Goal: Transaction & Acquisition: Purchase product/service

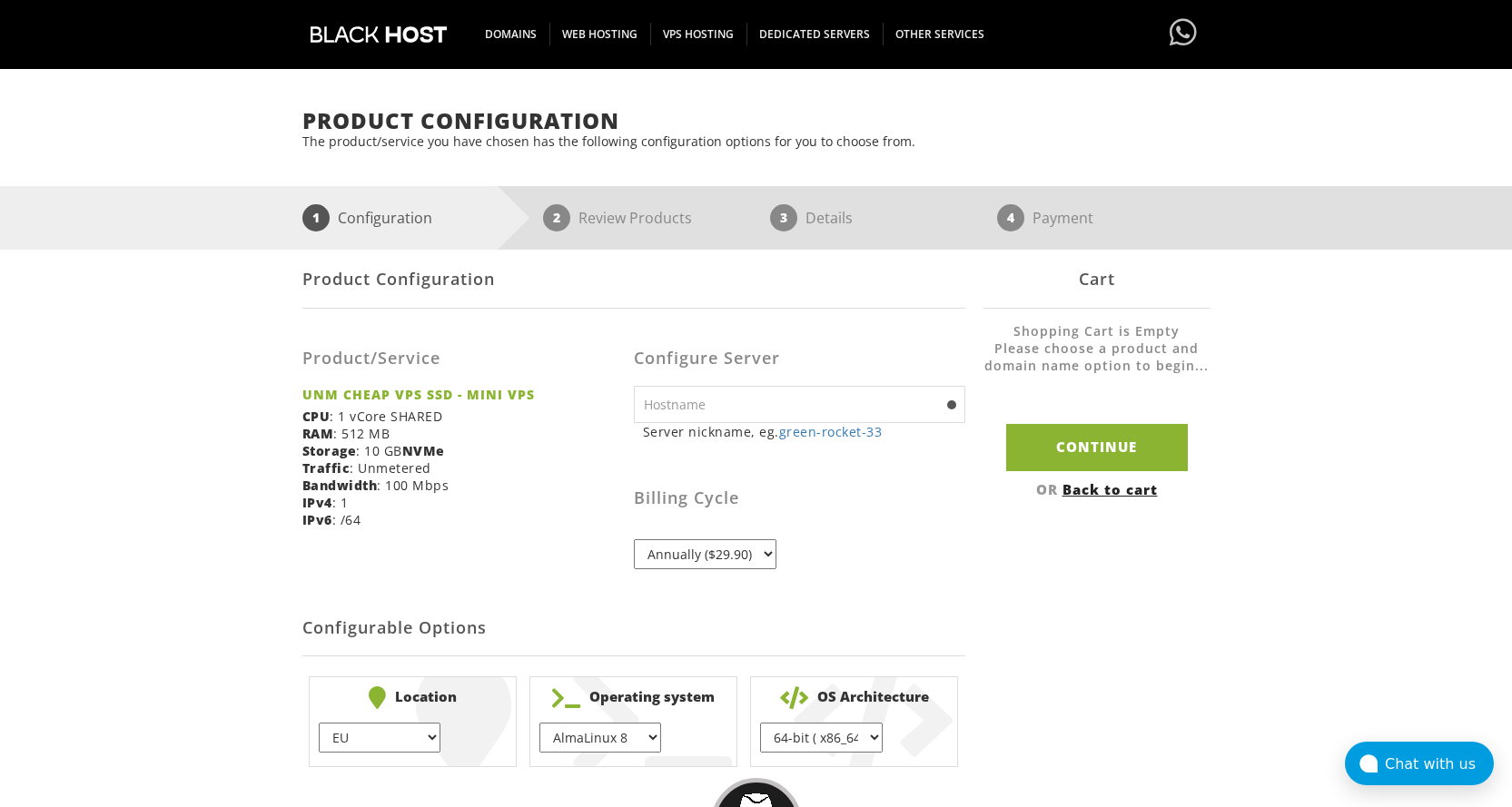
scroll to position [181, 0]
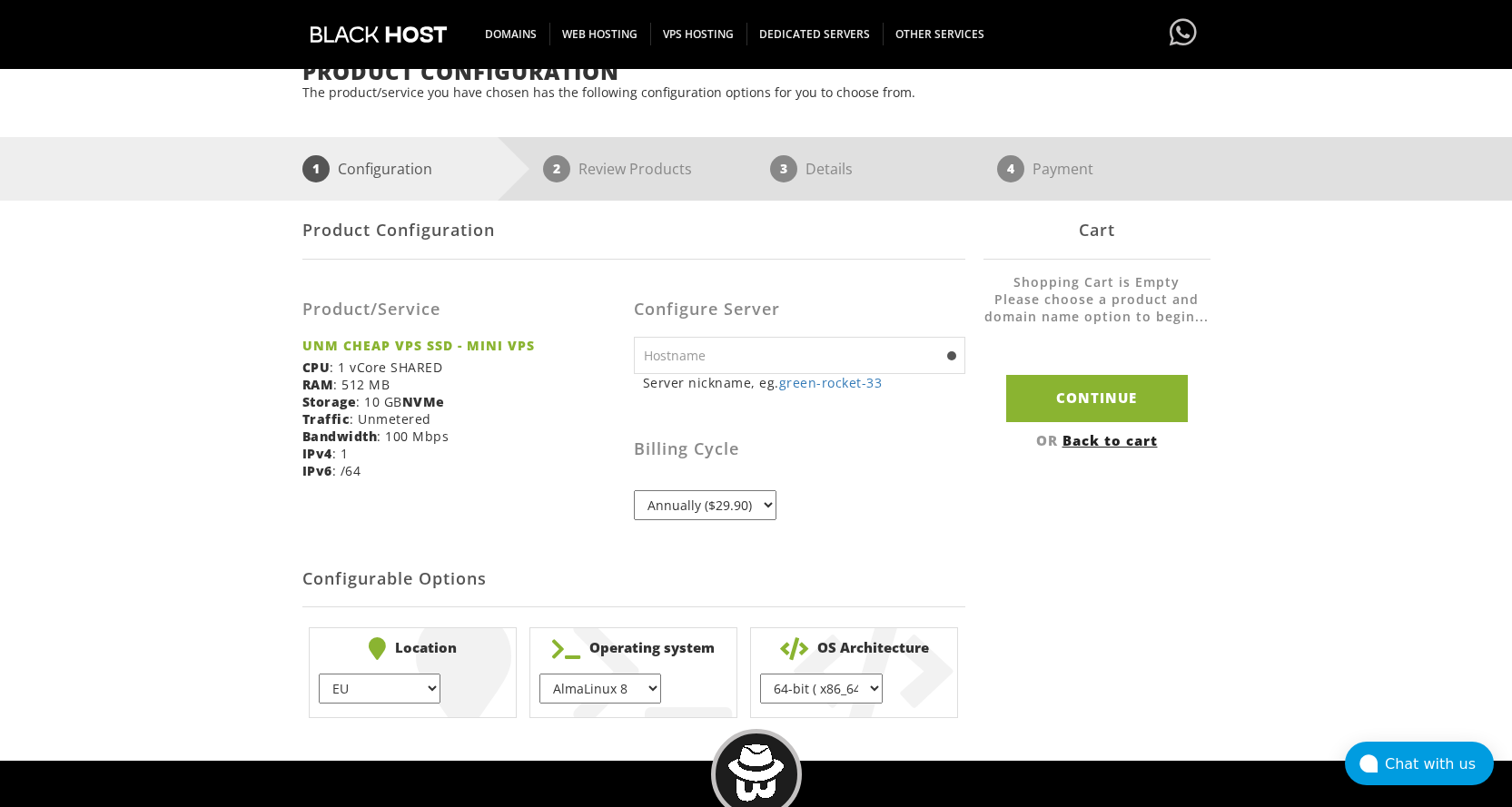
click at [691, 508] on select "Annually ($29.90)" at bounding box center [704, 505] width 143 height 30
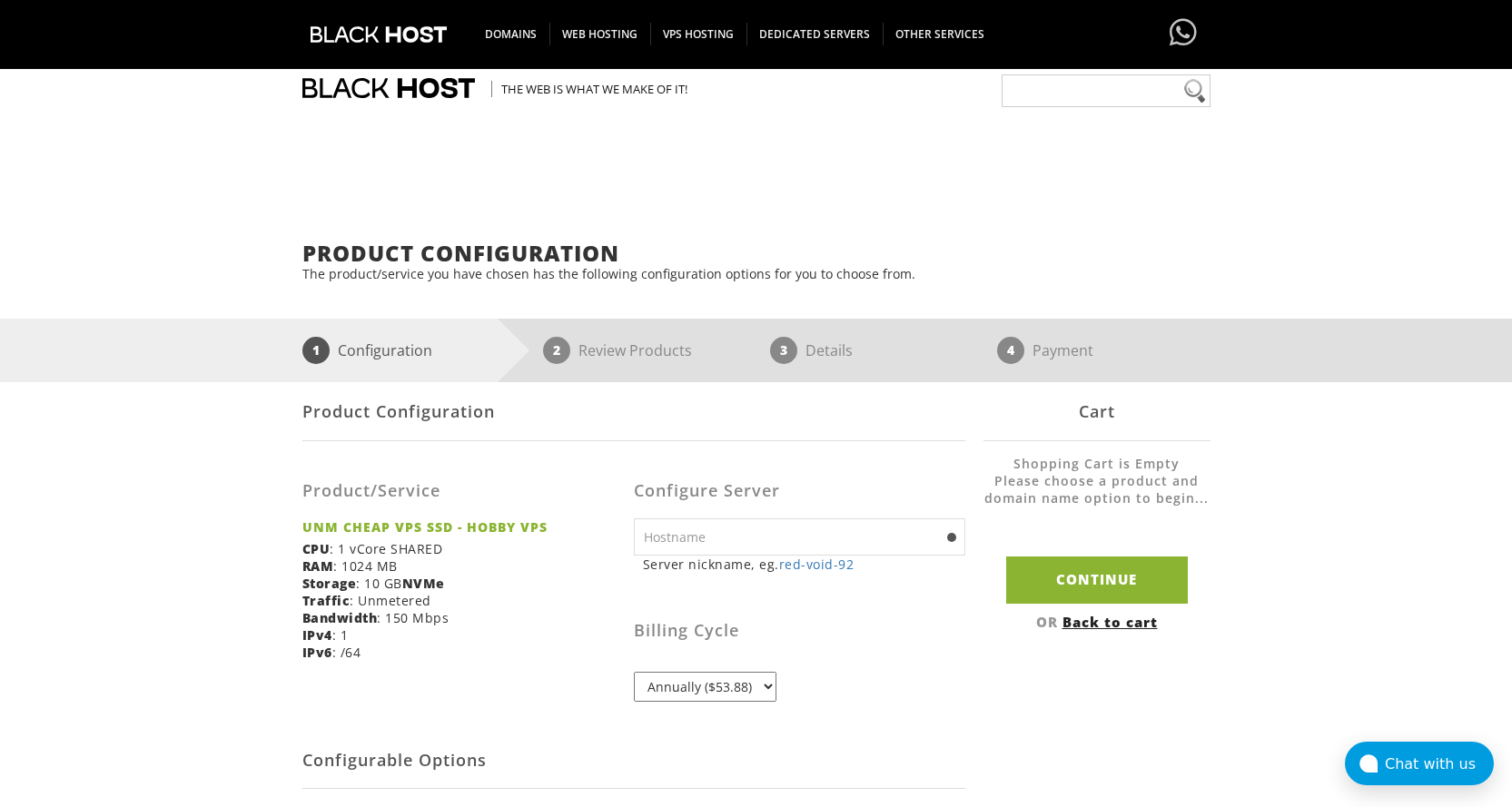
scroll to position [181, 0]
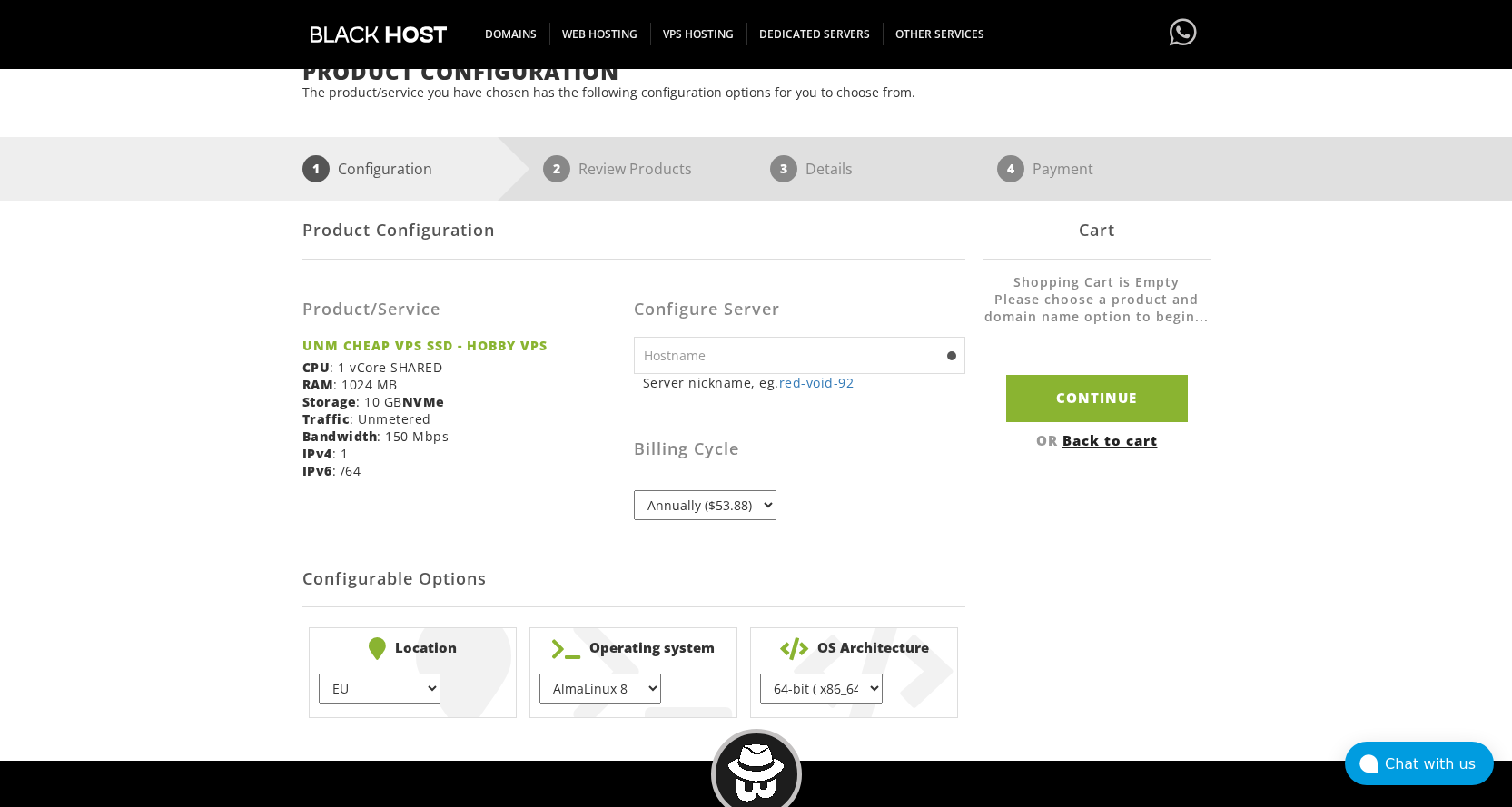
click at [724, 501] on select "Annually ($53.88)" at bounding box center [704, 505] width 143 height 30
click at [765, 507] on select "Annually ($65.88)" at bounding box center [704, 505] width 143 height 30
click at [763, 506] on select "Annually ($65.88)" at bounding box center [704, 505] width 143 height 30
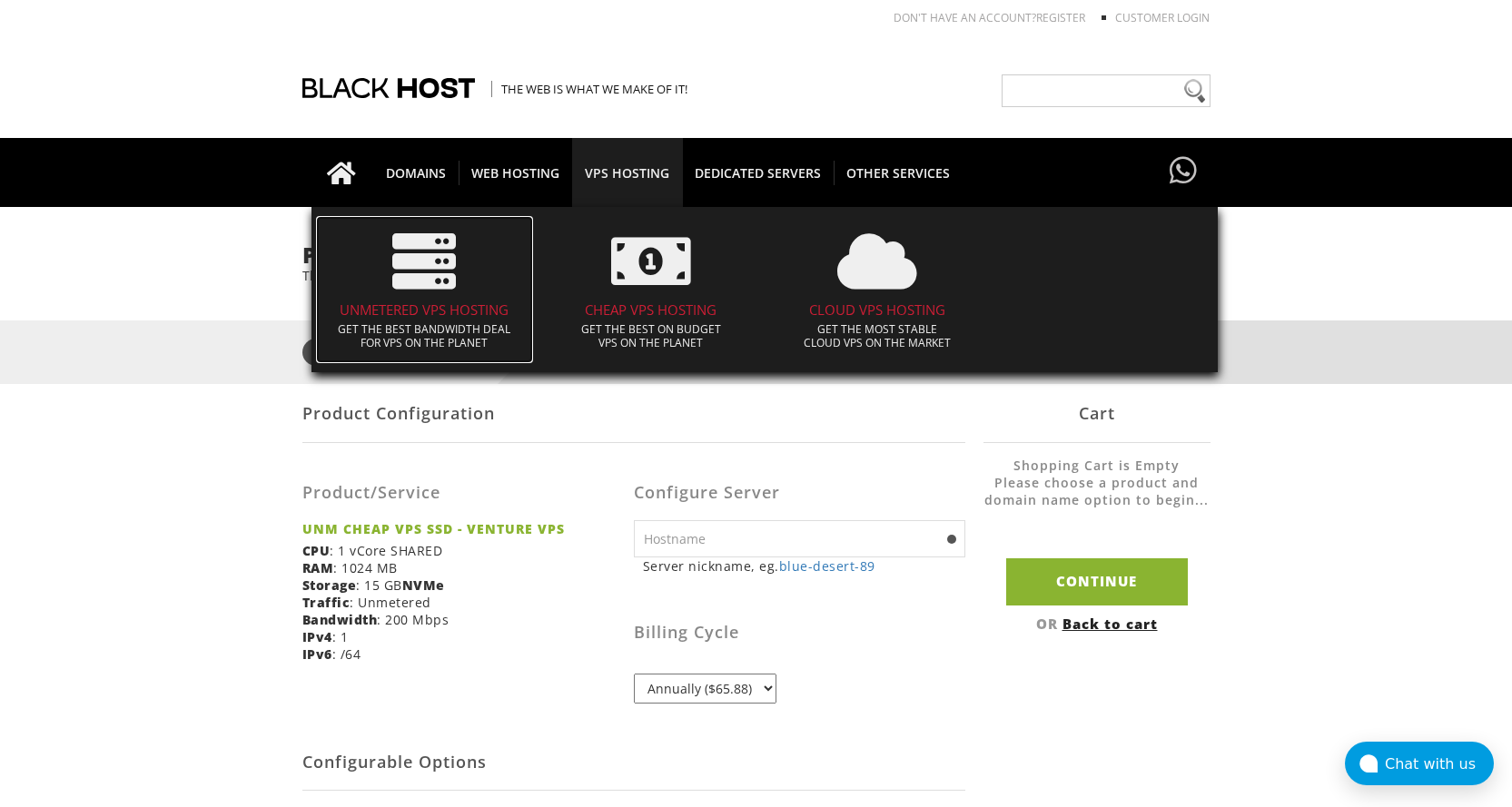
click at [421, 276] on icon at bounding box center [424, 261] width 64 height 64
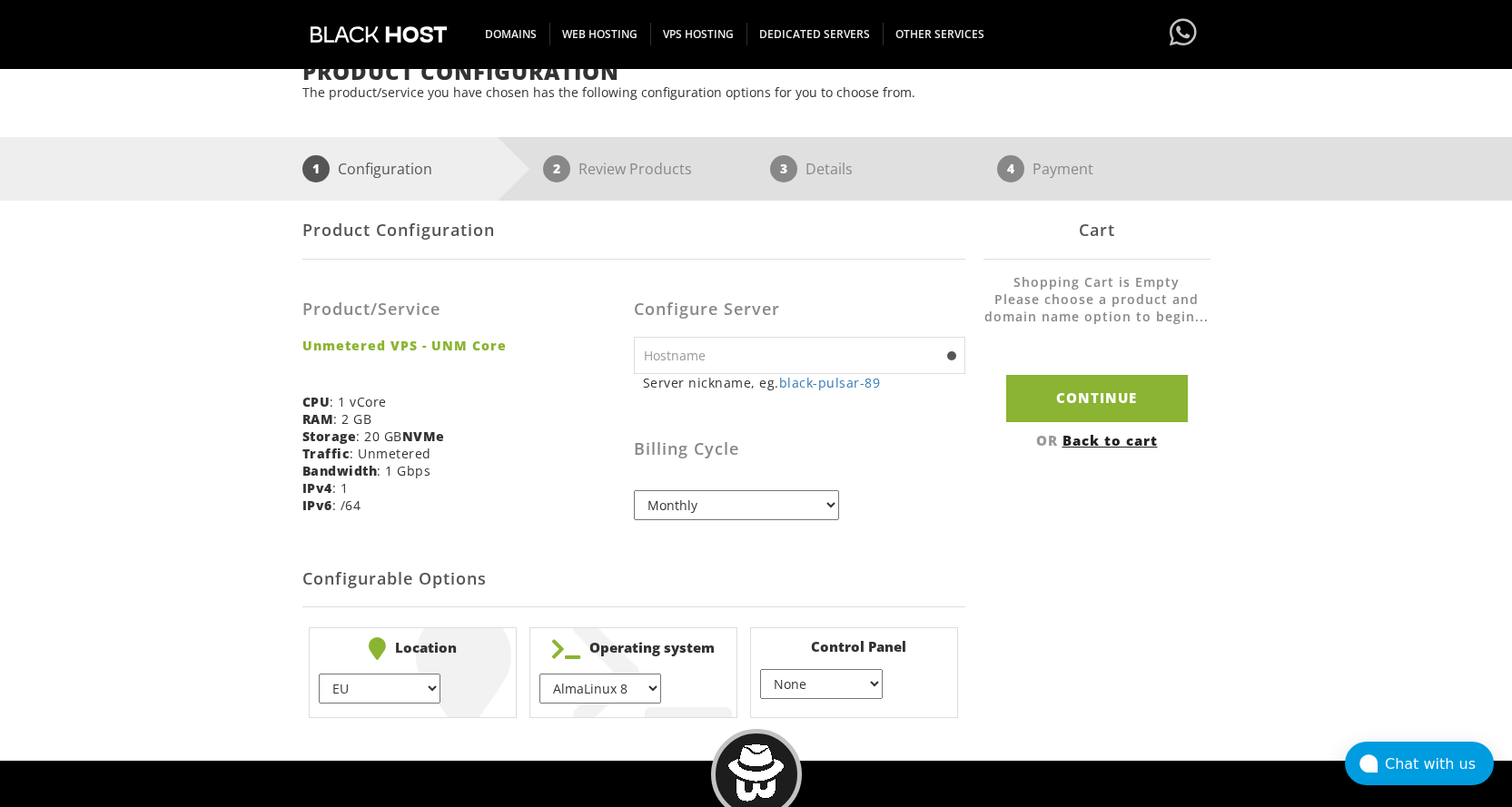
click at [613, 690] on select "AlmaLinux 8 } AlmaLinux 9 } AlmaLinux 10 } Rocky Linux 8 } Rocky Linux 9 } Cent…" at bounding box center [600, 689] width 122 height 30
select select "1147"
click at [539, 674] on select "AlmaLinux 8 } AlmaLinux 9 } AlmaLinux 10 } Rocky Linux 8 } Rocky Linux 9 } Cent…" at bounding box center [600, 689] width 122 height 30
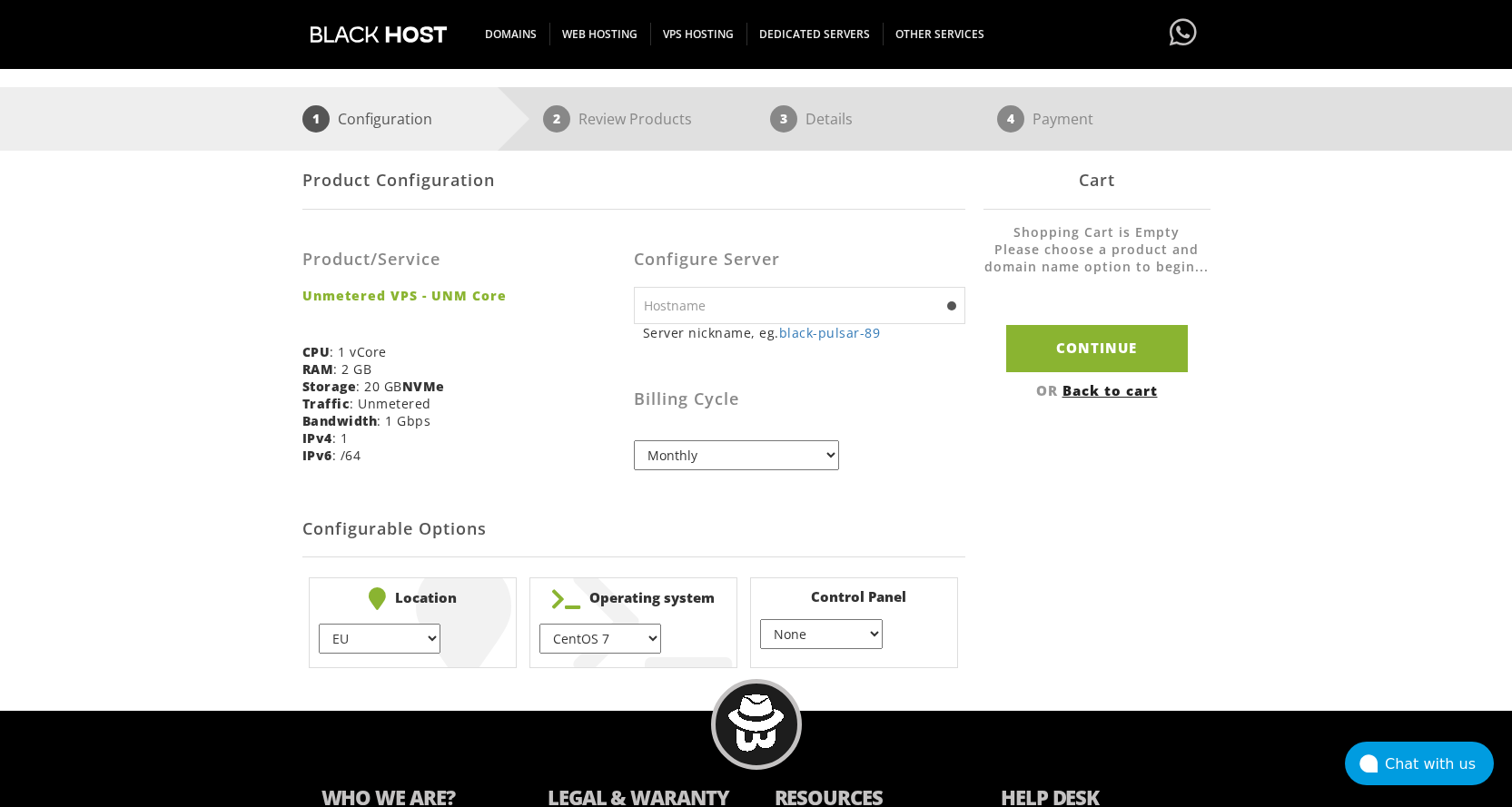
scroll to position [273, 0]
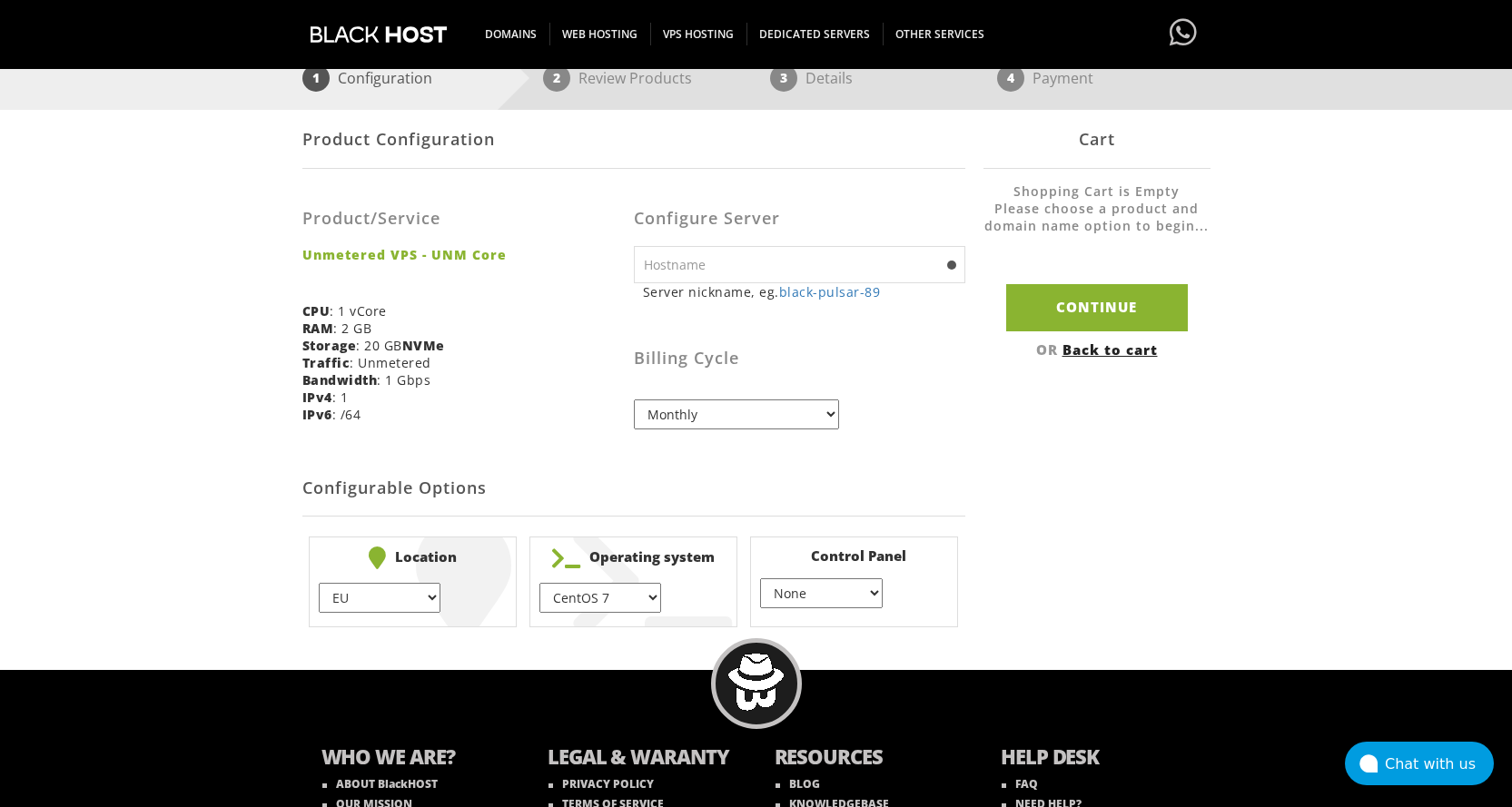
click at [835, 583] on select "None } Virtualmin } Cpanel } DirectAdmin }" at bounding box center [821, 593] width 122 height 30
click at [759, 578] on select "None } Virtualmin } Cpanel } DirectAdmin }" at bounding box center [821, 593] width 122 height 30
drag, startPoint x: 845, startPoint y: 597, endPoint x: 844, endPoint y: 608, distance: 11.0
click at [845, 597] on select "None } Virtualmin } Cpanel } DirectAdmin }" at bounding box center [821, 593] width 122 height 30
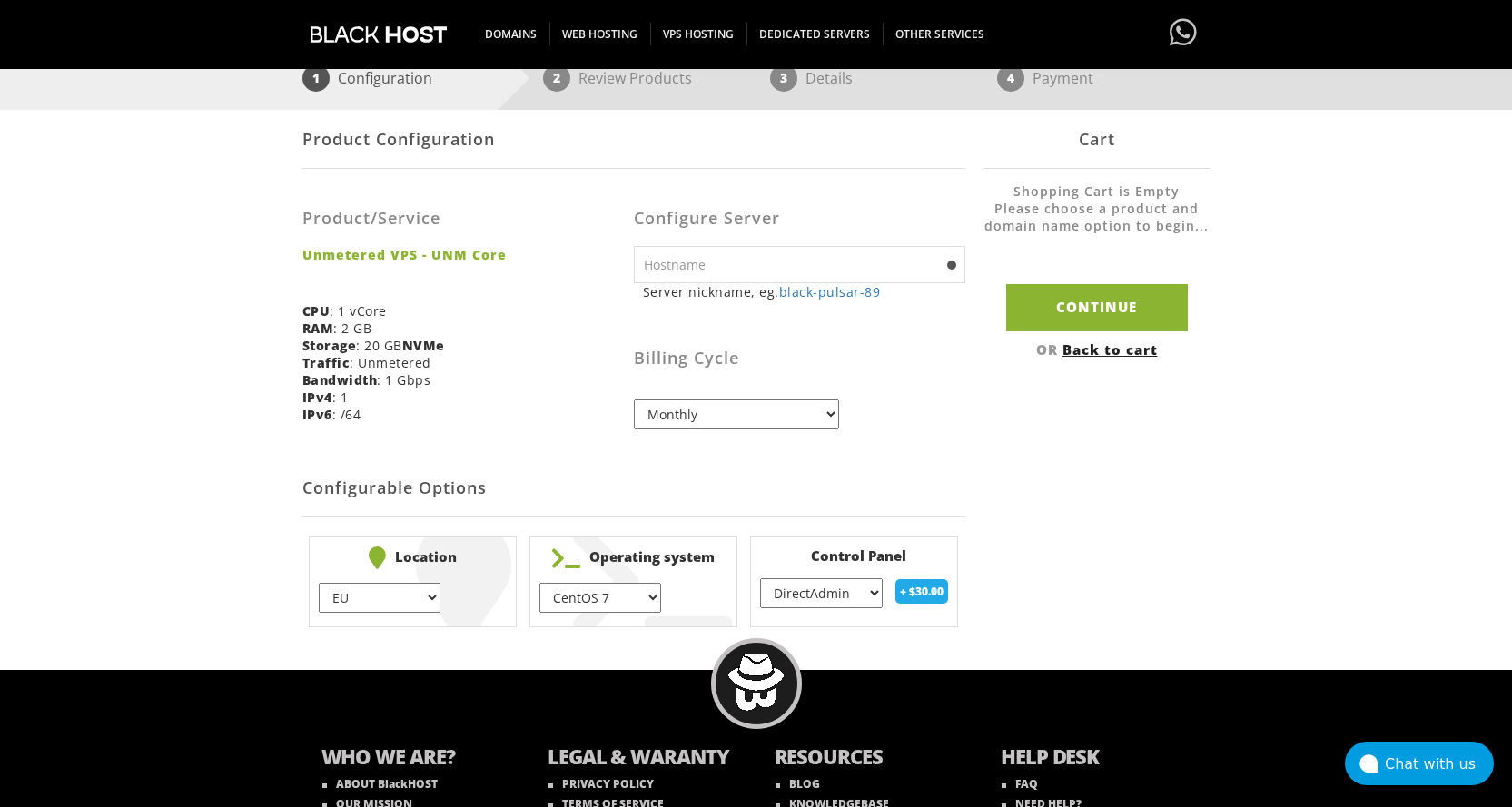
select select "255"
click at [759, 578] on select "None } Virtualmin } Cpanel } DirectAdmin }" at bounding box center [821, 593] width 122 height 30
click at [976, 522] on div "Product Configuration Product/Service Unmetered VPS - UNM Core CPU : 1 vCore RA…" at bounding box center [756, 372] width 908 height 524
click at [744, 278] on input "text" at bounding box center [799, 265] width 331 height 37
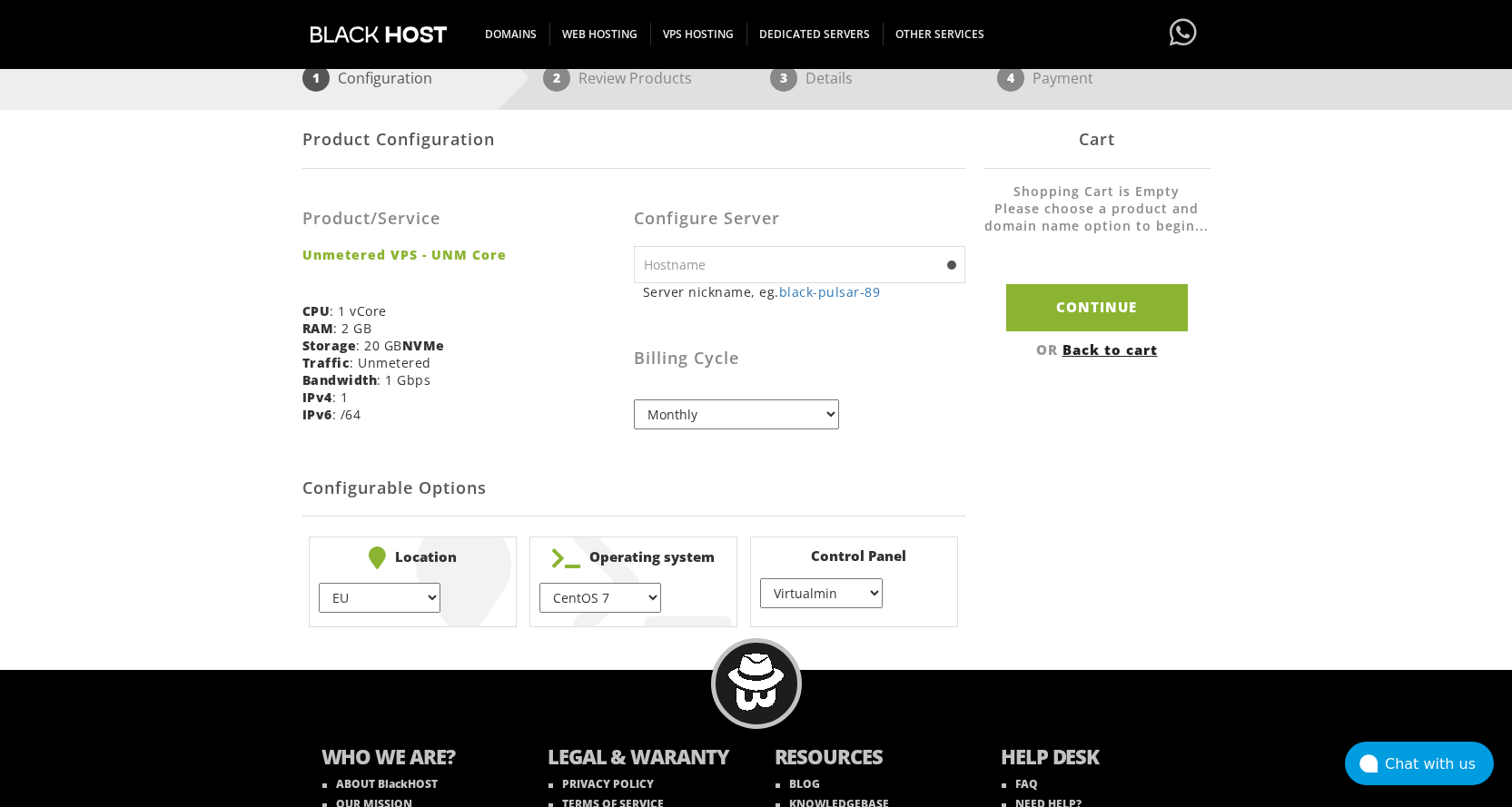
type input "my.s1.com"
click at [849, 331] on div "Billing Cycle Monthly Quarterly (Save: ~5%) Semi-Annually (Save: ~10%) Annually…" at bounding box center [799, 371] width 331 height 115
click at [377, 592] on select "EU } USA } London } Amsterdam } Vienna } Chicago }" at bounding box center [380, 598] width 122 height 30
click at [1073, 313] on input "Continue" at bounding box center [1096, 306] width 181 height 46
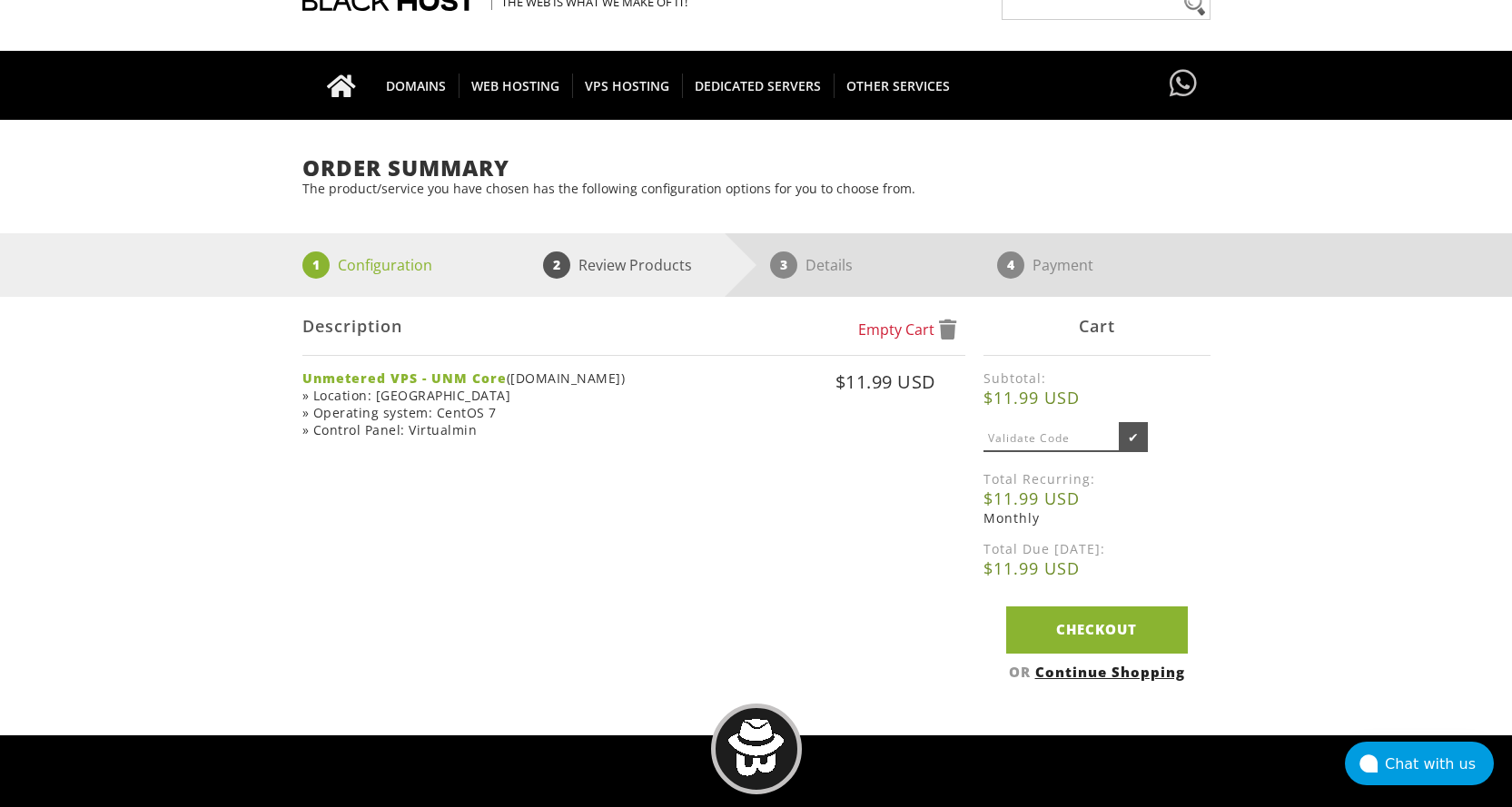
scroll to position [181, 0]
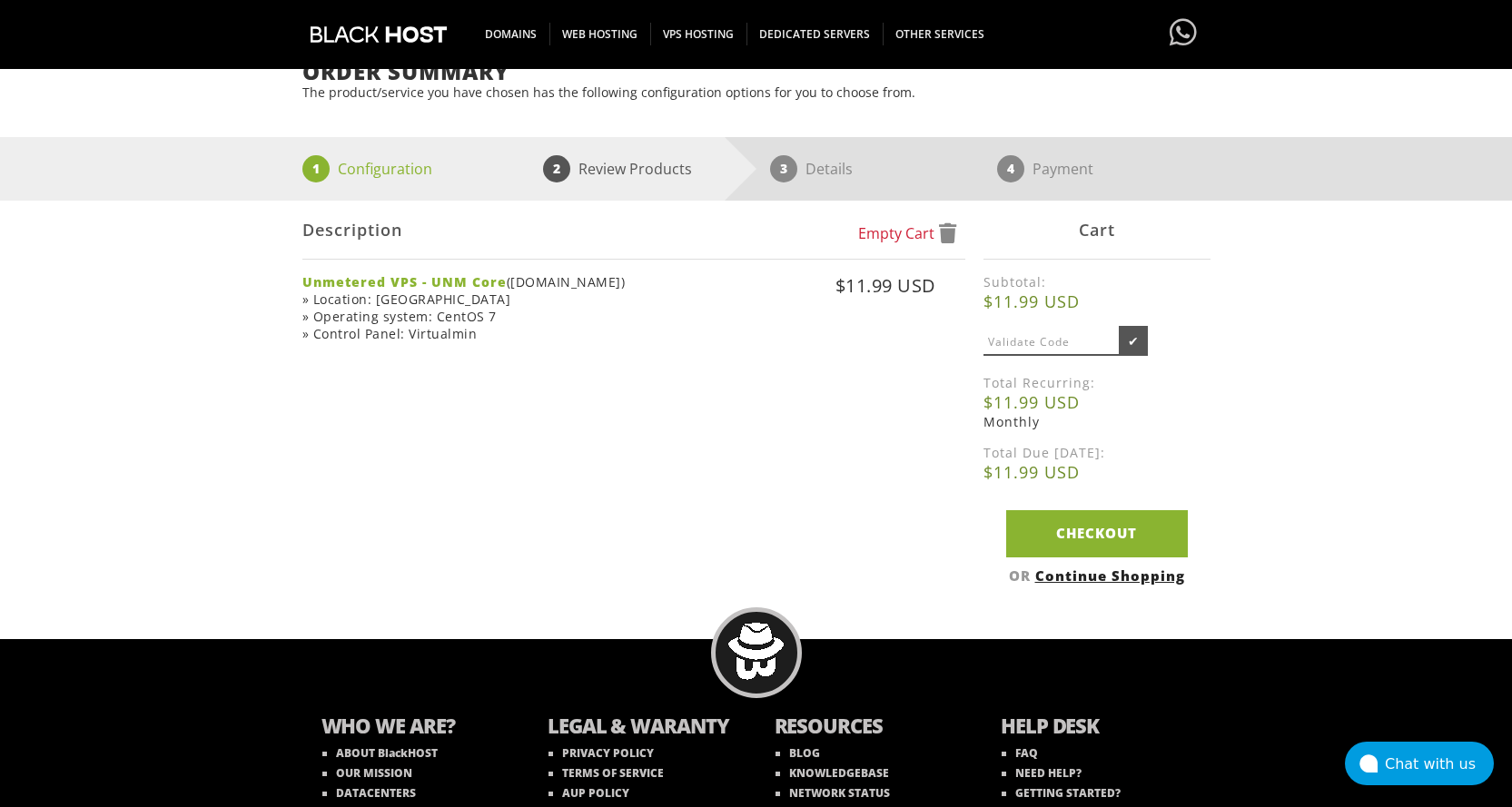
click at [1013, 345] on input "text" at bounding box center [1051, 343] width 136 height 27
click at [907, 365] on div "Empty Cart Description Unmetered VPS - UNM Core (my.s1.com) » Location: EU » Op…" at bounding box center [633, 295] width 663 height 187
click at [1067, 525] on link "Checkout" at bounding box center [1096, 533] width 181 height 46
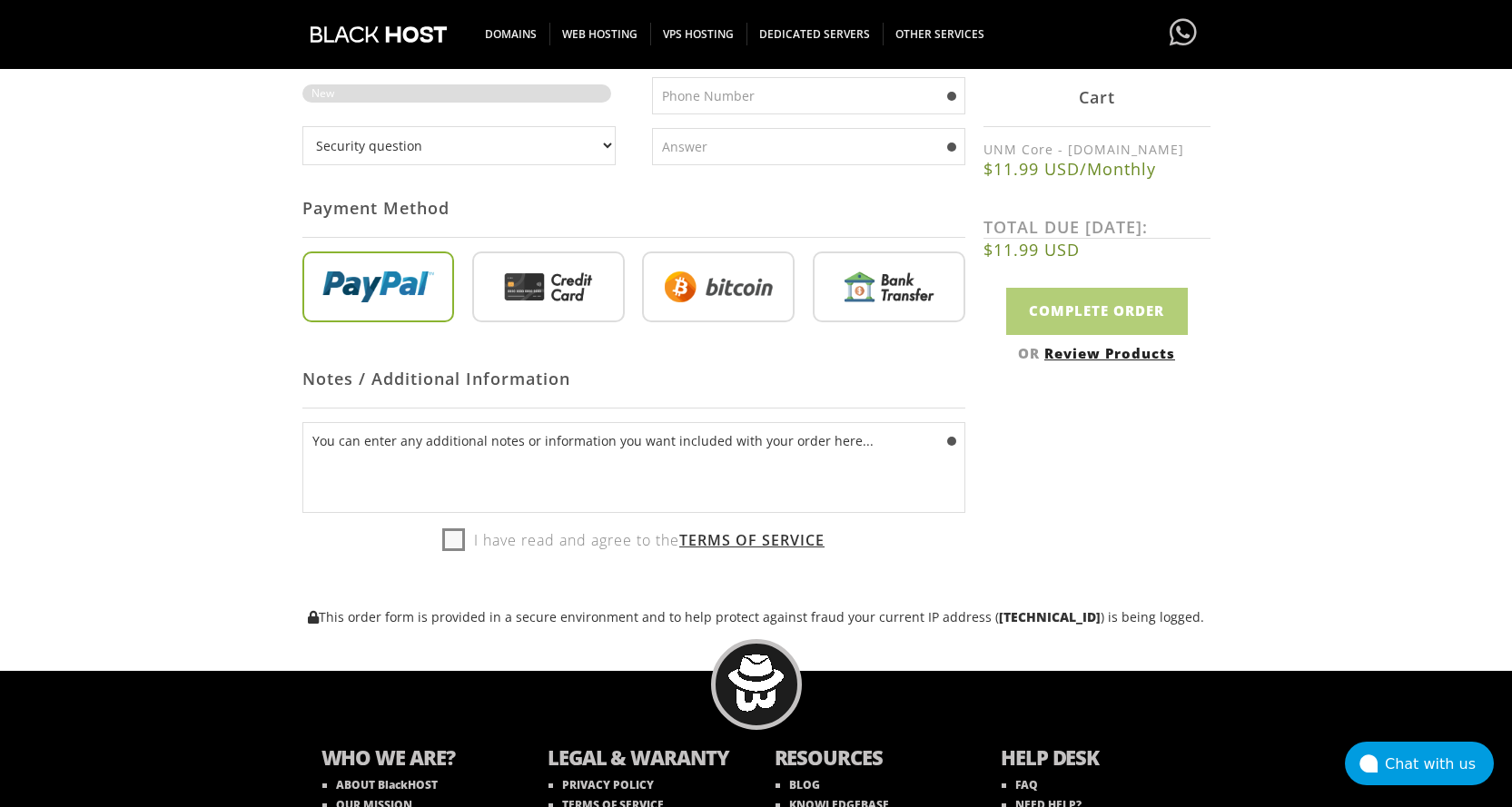
scroll to position [809, 0]
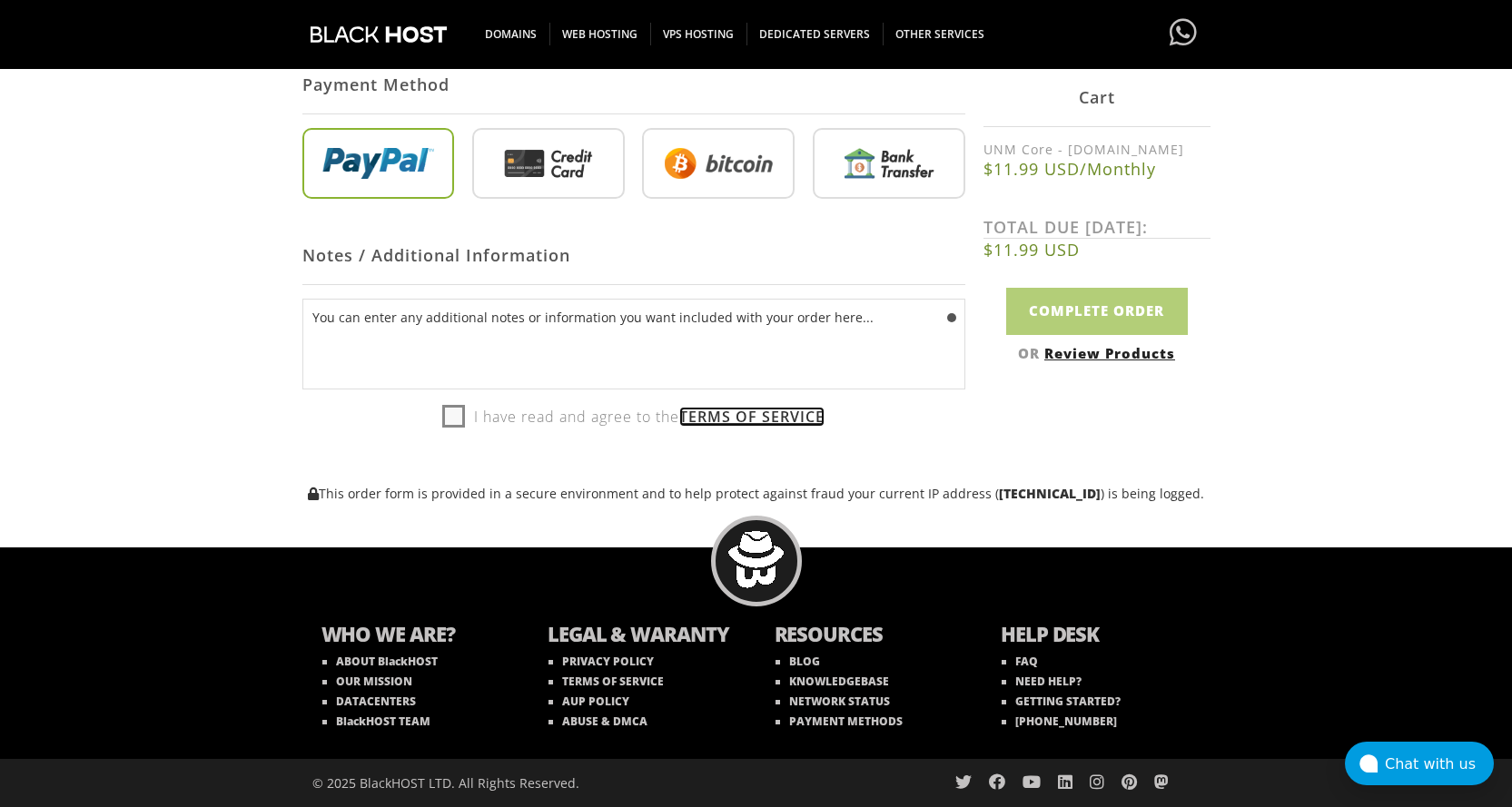
click at [725, 420] on link "Terms of Service" at bounding box center [751, 417] width 145 height 20
click at [448, 416] on label "I have read and agree to the Terms of Service" at bounding box center [633, 417] width 382 height 28
checkbox input "true"
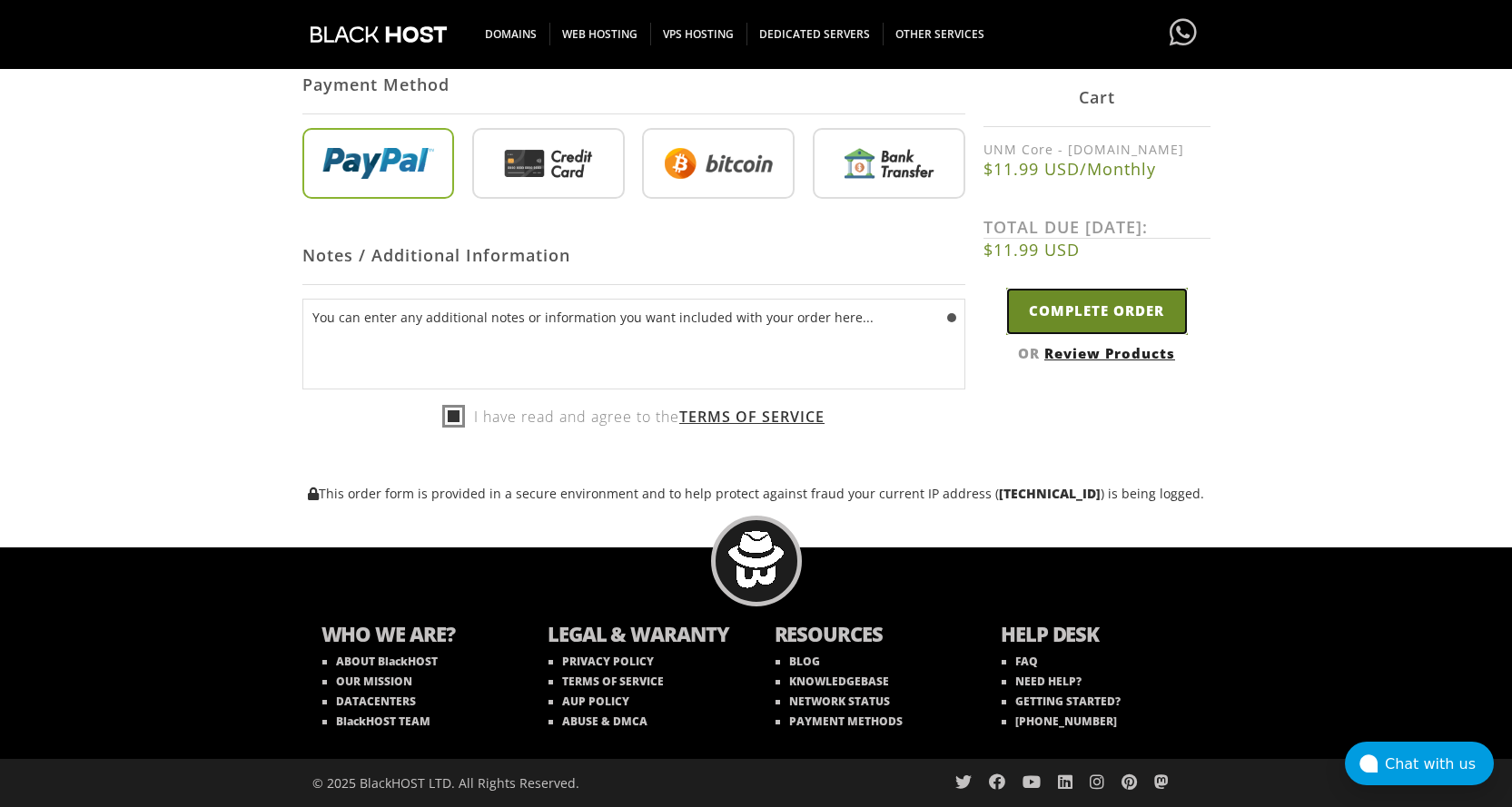
click at [1049, 307] on input "Complete Order" at bounding box center [1096, 310] width 181 height 46
type input "Please Wait..."
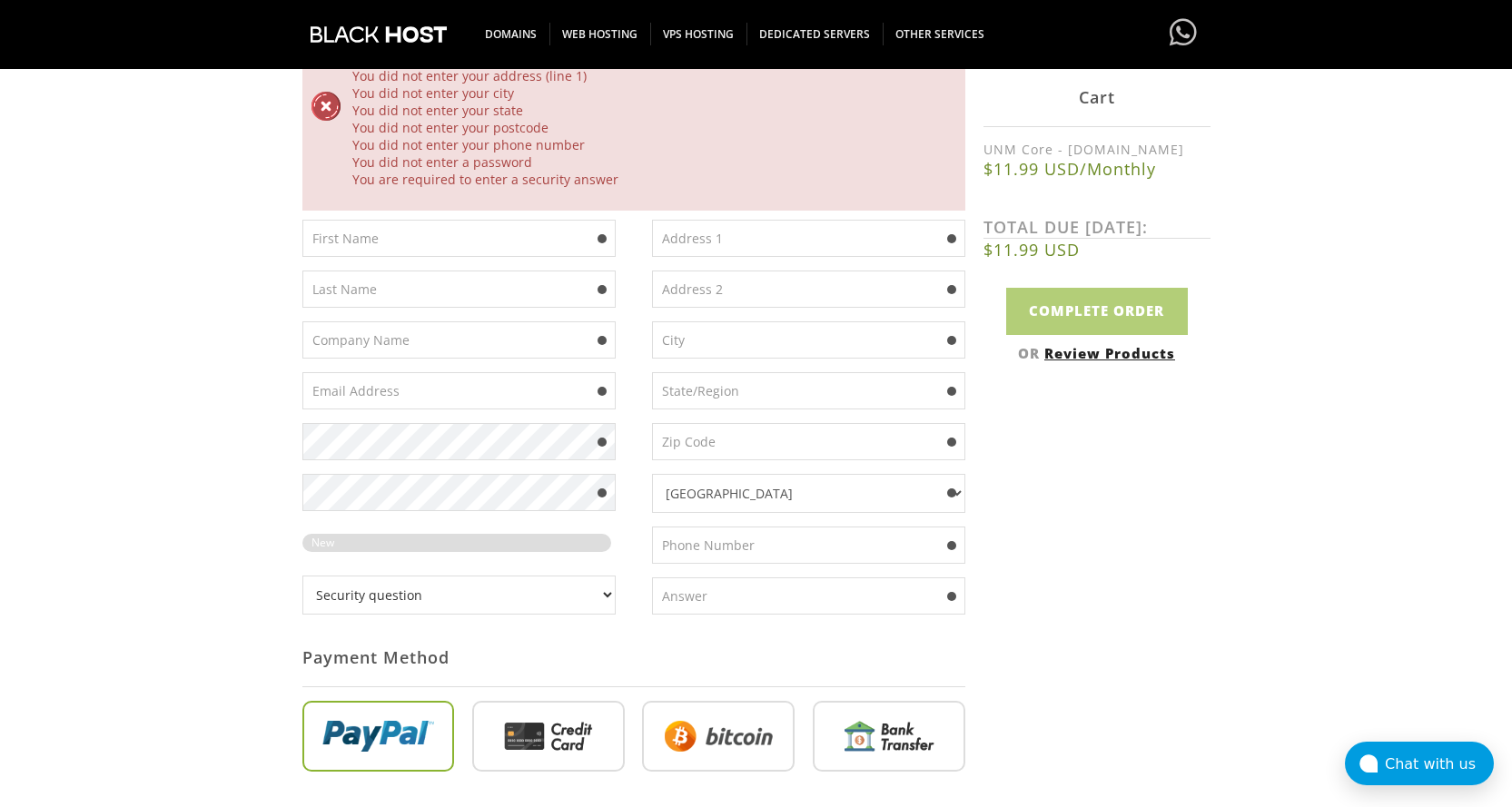
click at [389, 230] on input "text" at bounding box center [459, 238] width 313 height 37
drag, startPoint x: 389, startPoint y: 230, endPoint x: 393, endPoint y: 239, distance: 9.8
click at [389, 230] on input "text" at bounding box center [459, 238] width 313 height 37
type input "JASSIN"
click at [728, 229] on input "text" at bounding box center [809, 238] width 313 height 37
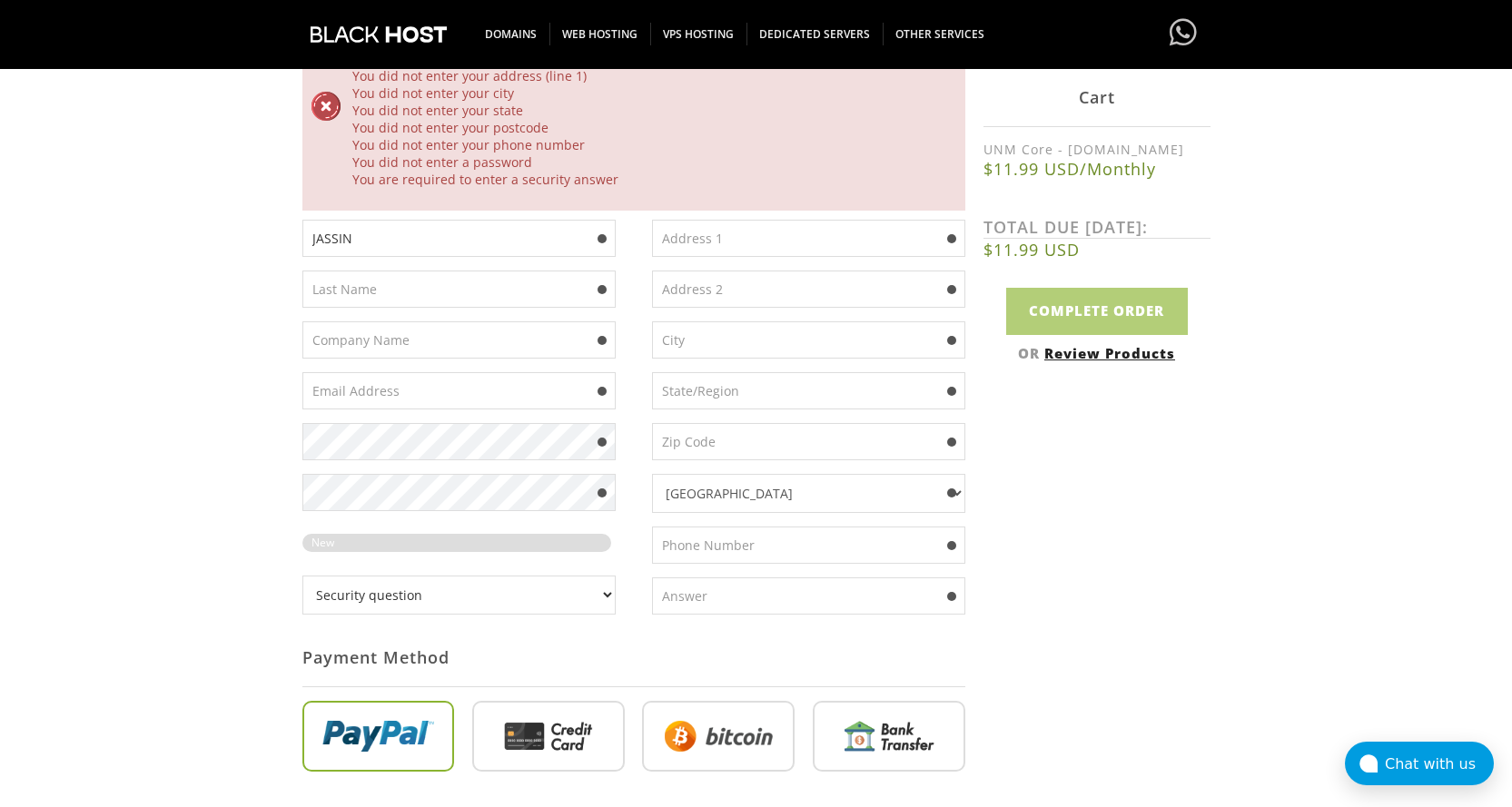
click at [728, 232] on input "text" at bounding box center [809, 238] width 313 height 37
type input "AV3 SUITE RYAD RABAT"
click at [471, 294] on input "text" at bounding box center [459, 290] width 313 height 37
drag, startPoint x: 471, startPoint y: 294, endPoint x: 468, endPoint y: 307, distance: 13.3
click at [471, 294] on input "text" at bounding box center [459, 290] width 313 height 37
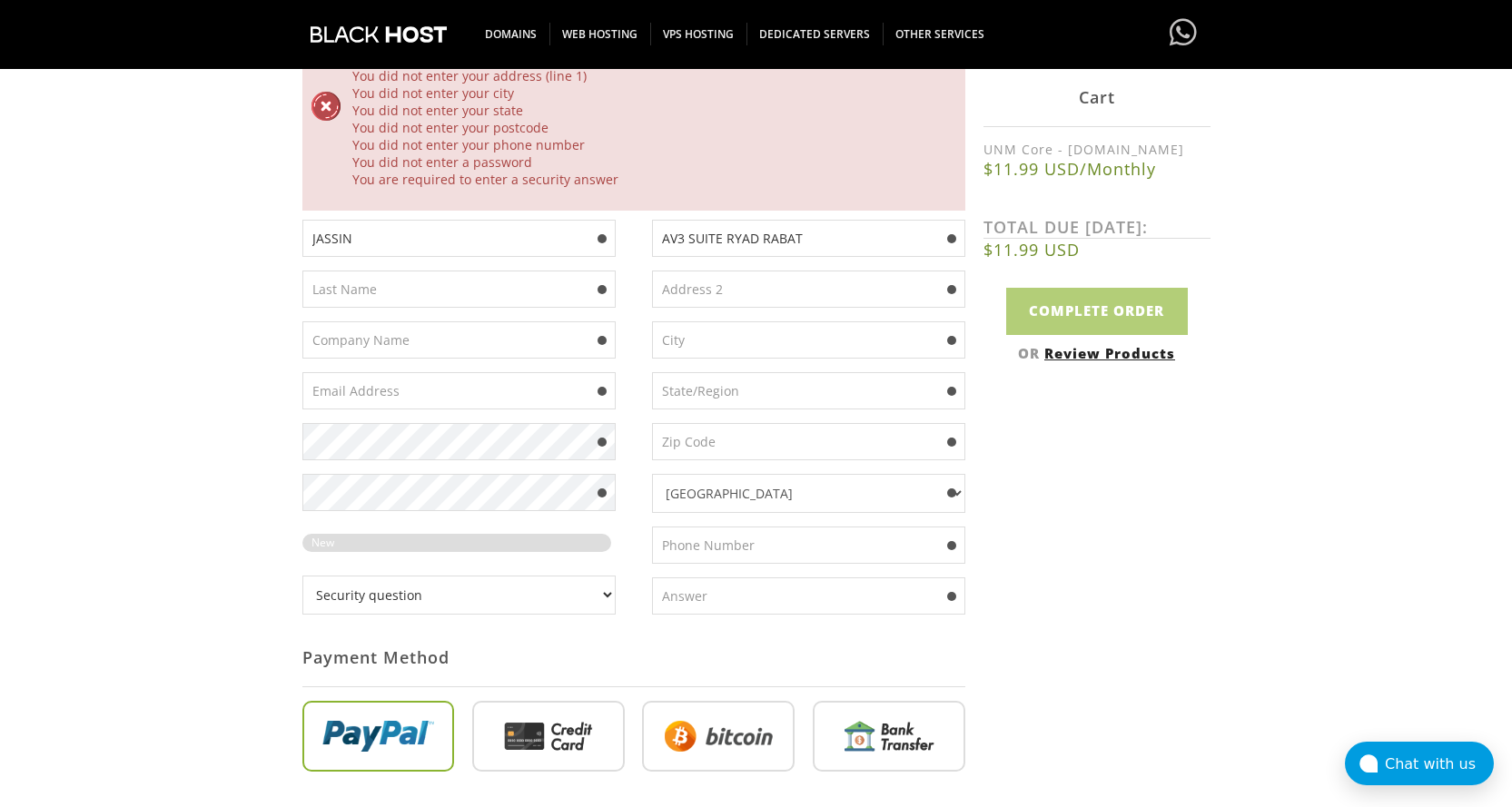
type input "BERRADA"
click at [414, 348] on input "text" at bounding box center [459, 340] width 313 height 37
click at [745, 341] on input "text" at bounding box center [809, 340] width 313 height 37
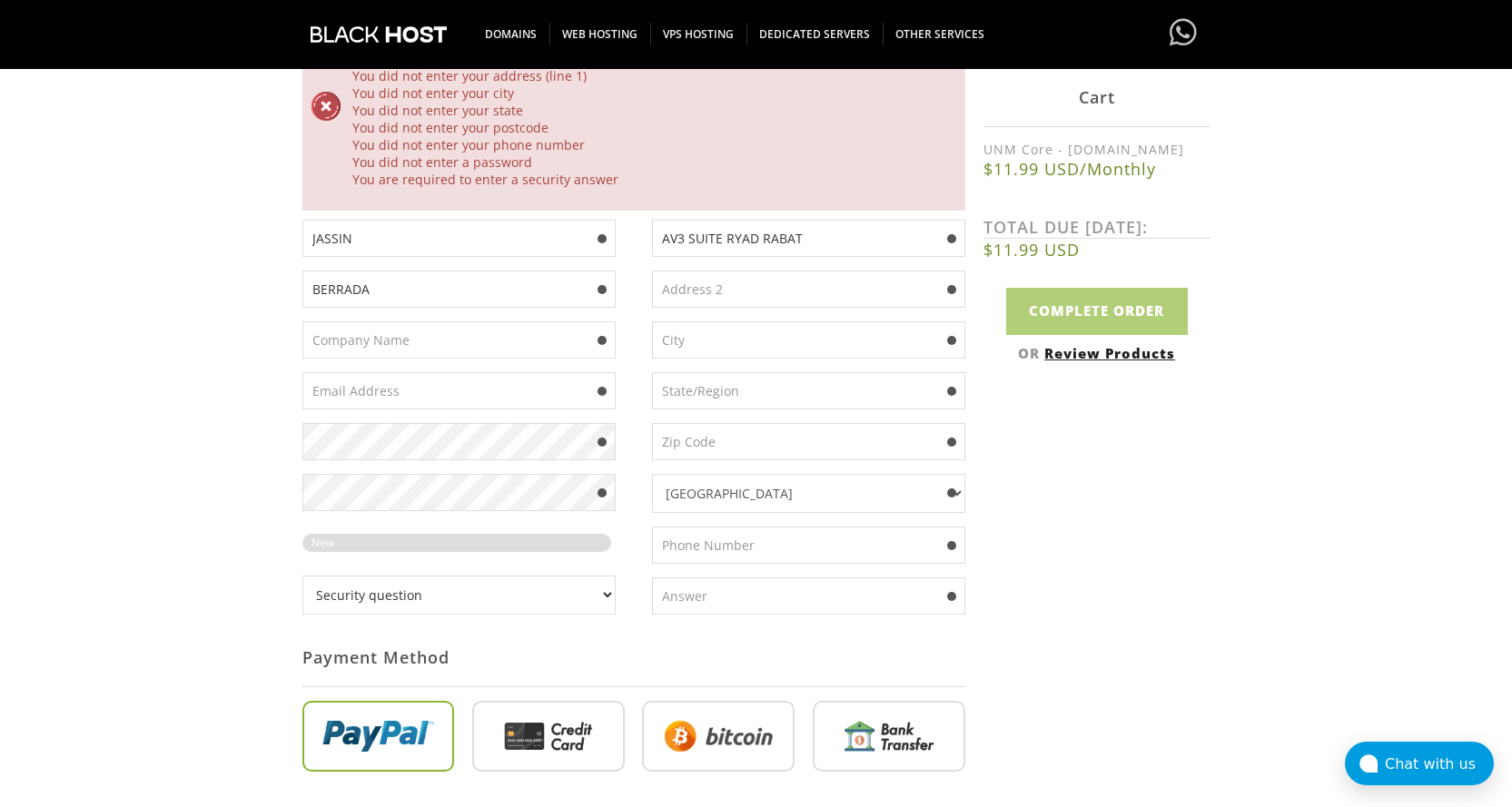
click at [499, 386] on input "text" at bounding box center [459, 391] width 313 height 37
drag, startPoint x: 499, startPoint y: 386, endPoint x: 499, endPoint y: 397, distance: 11.0
click at [499, 386] on input "text" at bounding box center [459, 391] width 313 height 37
type input "afterthundersky@gmail.com"
click at [756, 447] on input "text" at bounding box center [809, 442] width 313 height 37
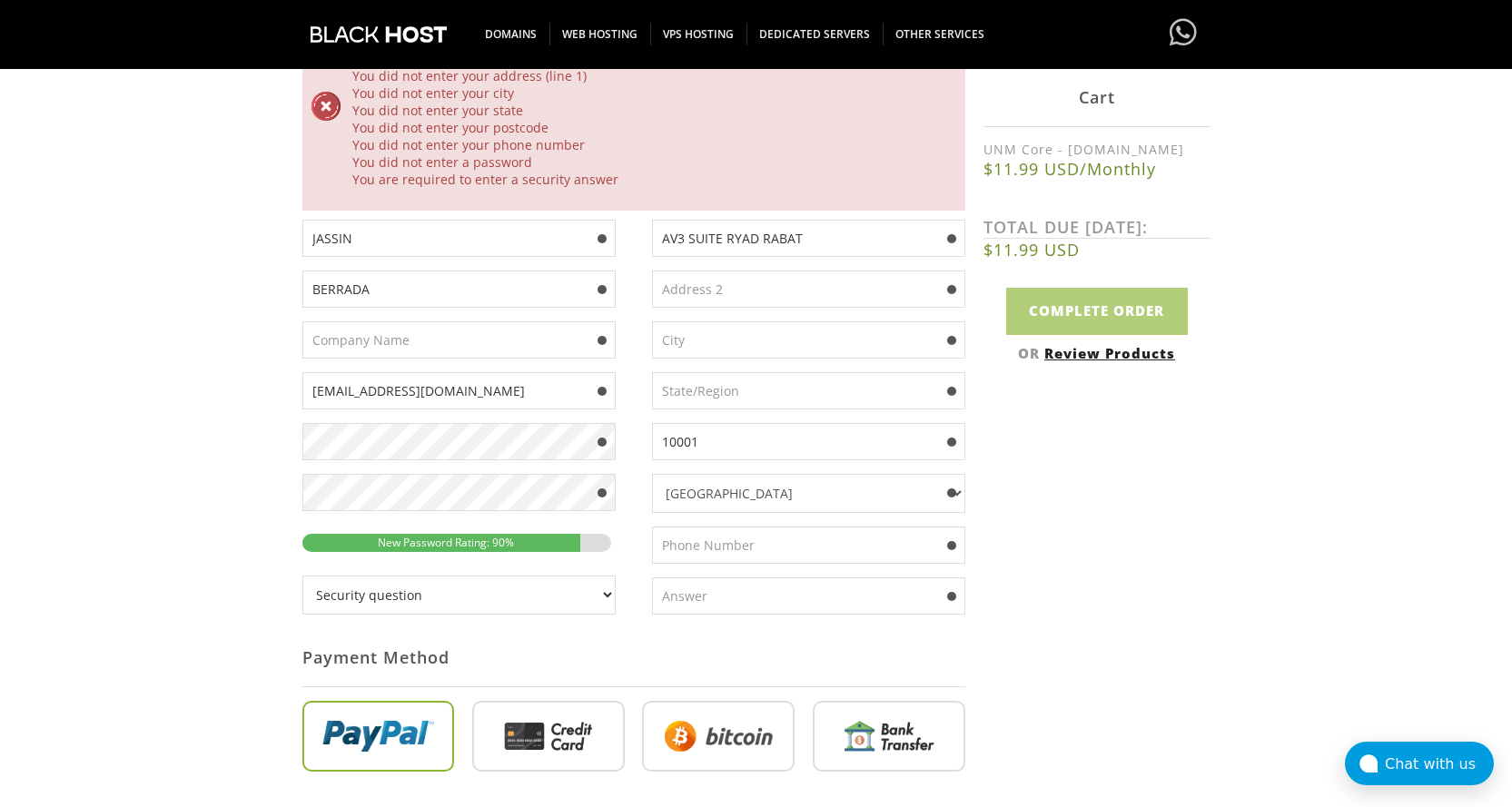
type input "10001"
click at [761, 413] on div "AV3 SUITE RYAD RABAT 10001 Afghanistan Aland Islands Albania Algeria American S…" at bounding box center [799, 424] width 331 height 409
click at [761, 392] on input "text" at bounding box center [809, 391] width 313 height 37
type input "RABAT"
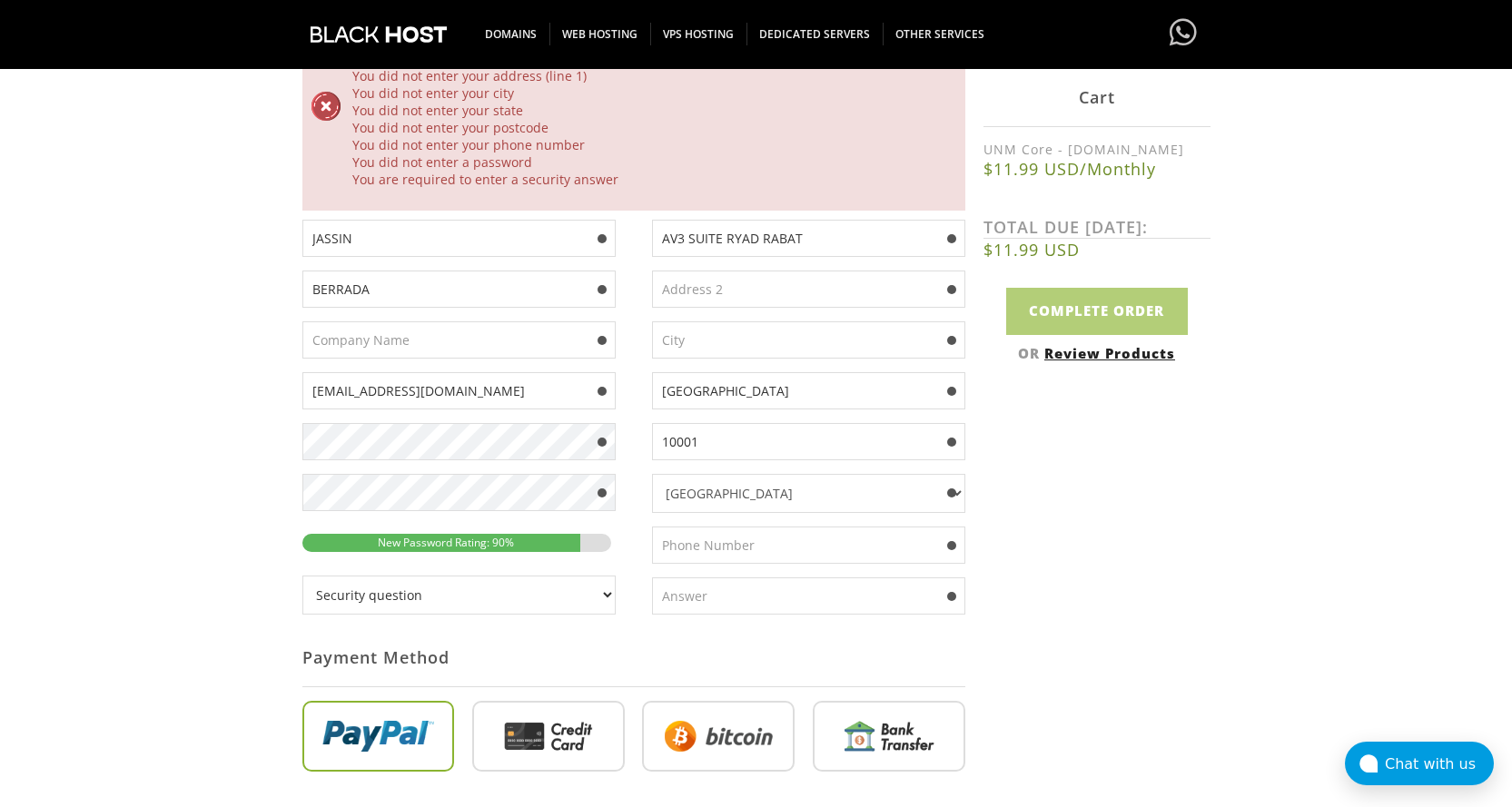
click at [739, 341] on input "text" at bounding box center [809, 340] width 313 height 37
type input "ceuta"
click at [1072, 476] on div "Not Yet Registered? Click here to signup... Login Login Already Registered? Cli…" at bounding box center [756, 501] width 908 height 1146
click at [864, 542] on input "text" at bounding box center [809, 546] width 313 height 37
type input "0717235258"
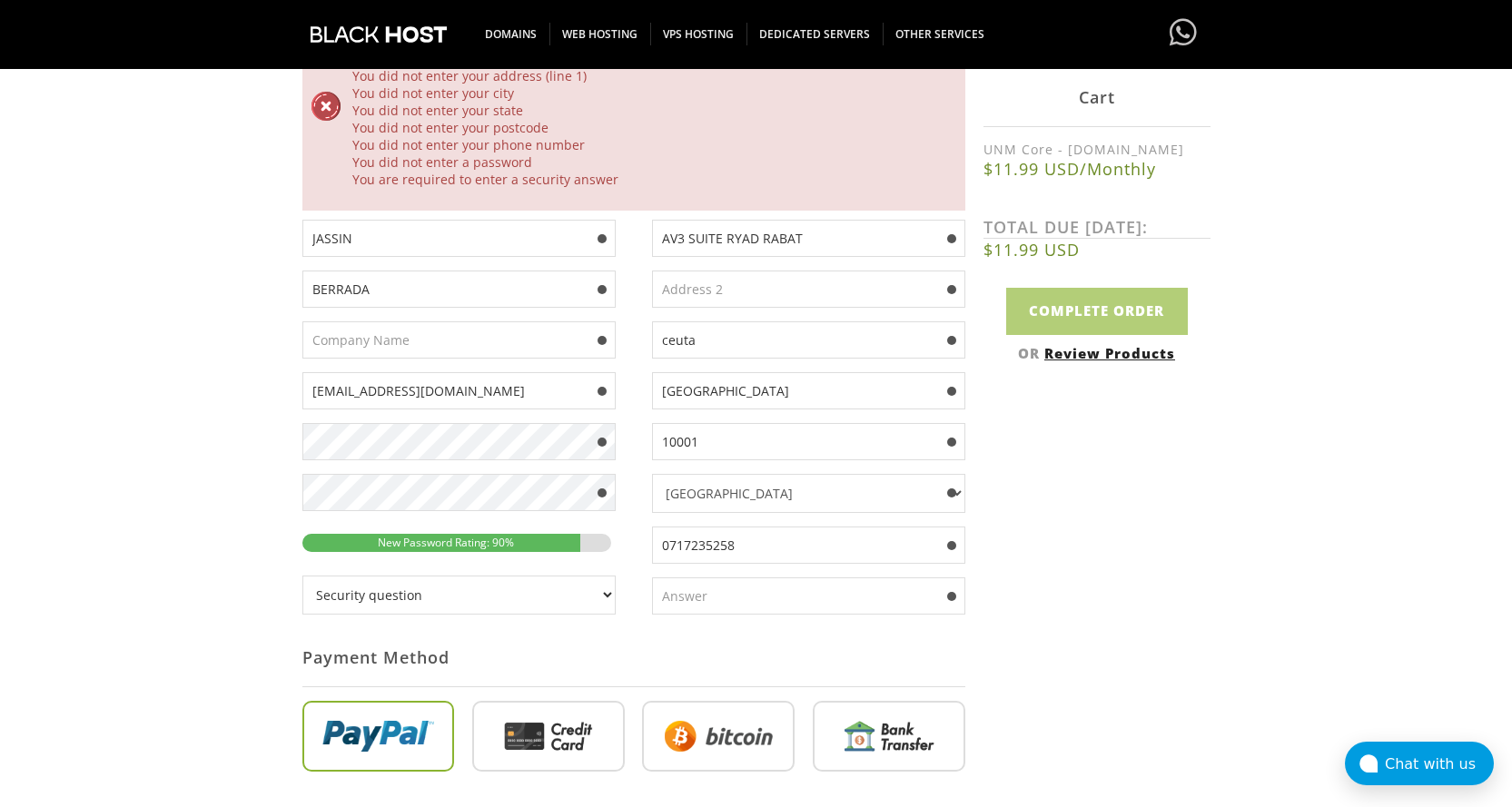
click at [566, 601] on select "Security question What's your favorite color? What is the first name of the per…" at bounding box center [459, 595] width 313 height 39
select select "7"
click at [302, 575] on select "Security question What's your favorite color? What is the first name of the per…" at bounding box center [459, 595] width 313 height 39
click at [673, 605] on input "text" at bounding box center [809, 596] width 313 height 37
type input "leo"
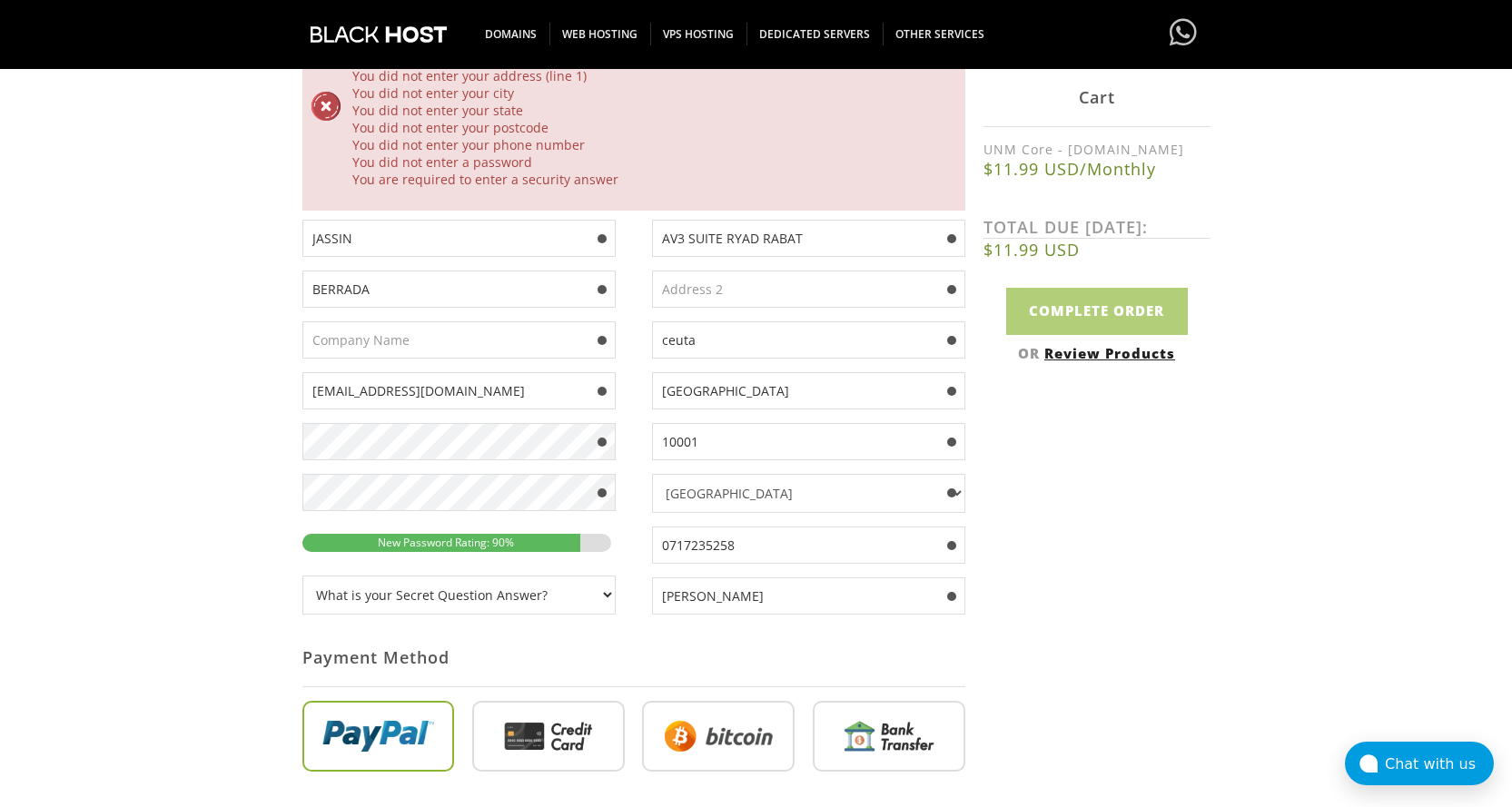
click at [1129, 450] on div "Not Yet Registered? Click here to signup... Login Login Already Registered? Cli…" at bounding box center [756, 501] width 908 height 1146
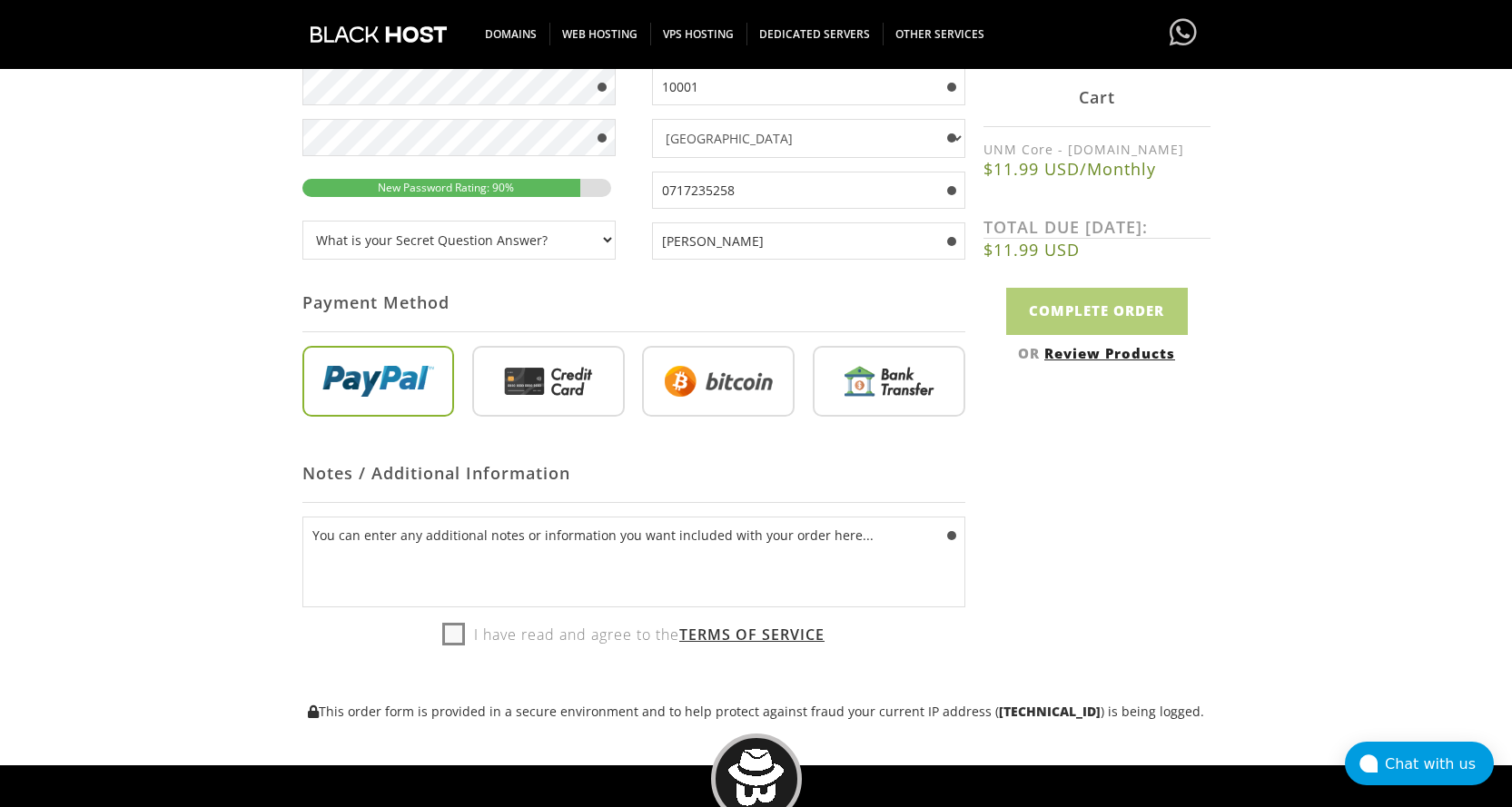
scroll to position [908, 0]
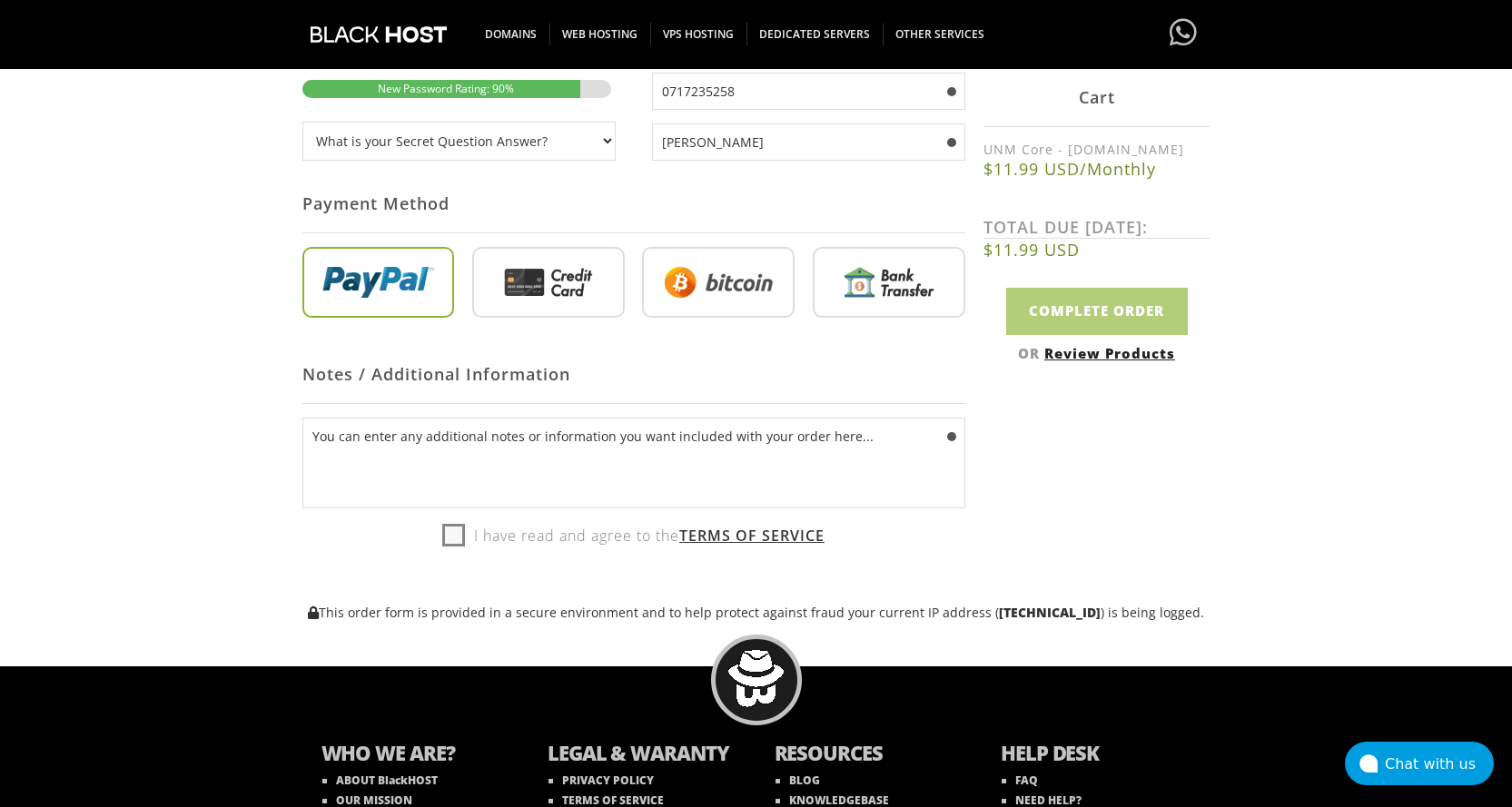
click at [444, 547] on label "I have read and agree to the Terms of Service" at bounding box center [633, 536] width 382 height 28
checkbox input "true"
click at [1075, 312] on input "Complete Order" at bounding box center [1096, 310] width 181 height 46
type input "Please Wait..."
